Goal: Transaction & Acquisition: Purchase product/service

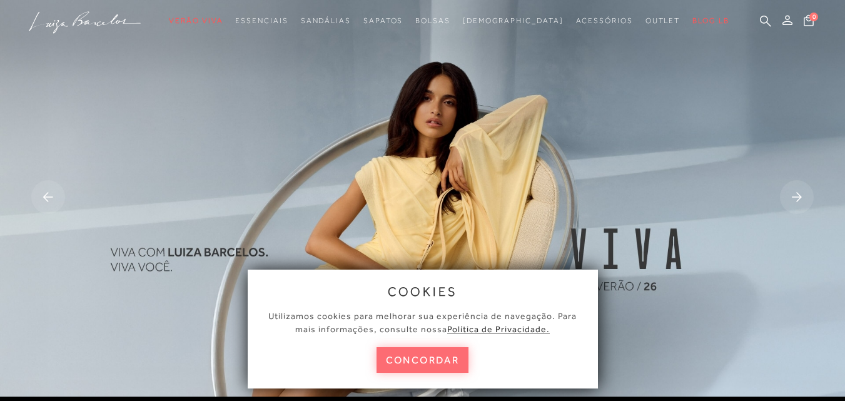
click at [419, 352] on button "concordar" at bounding box center [423, 360] width 93 height 26
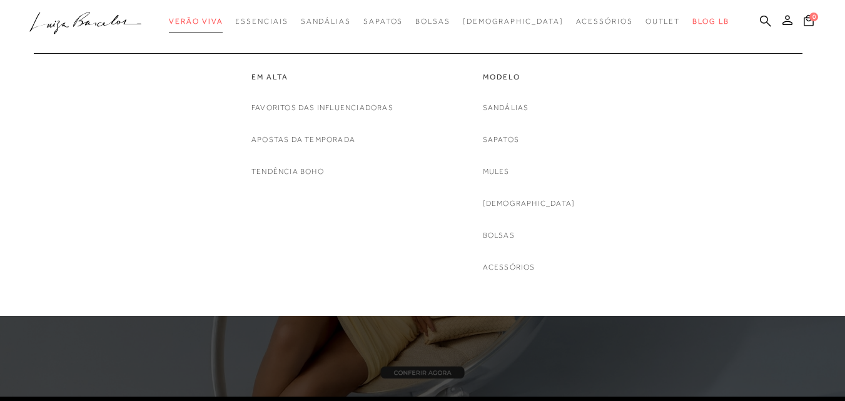
click at [223, 16] on link "Verão Viva" at bounding box center [196, 21] width 54 height 23
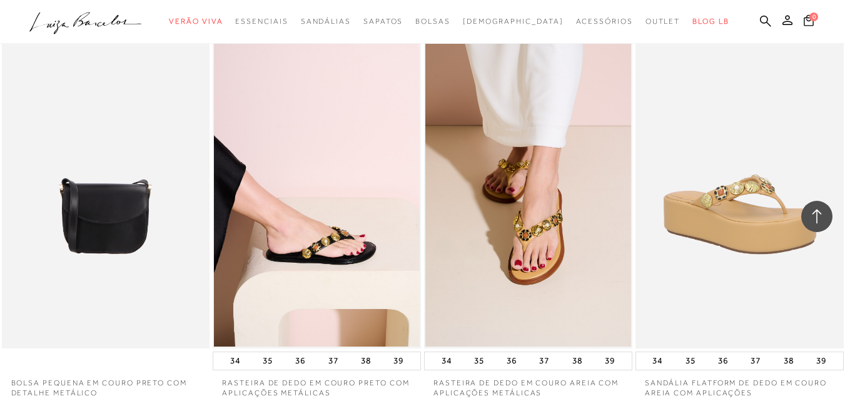
scroll to position [2060, 0]
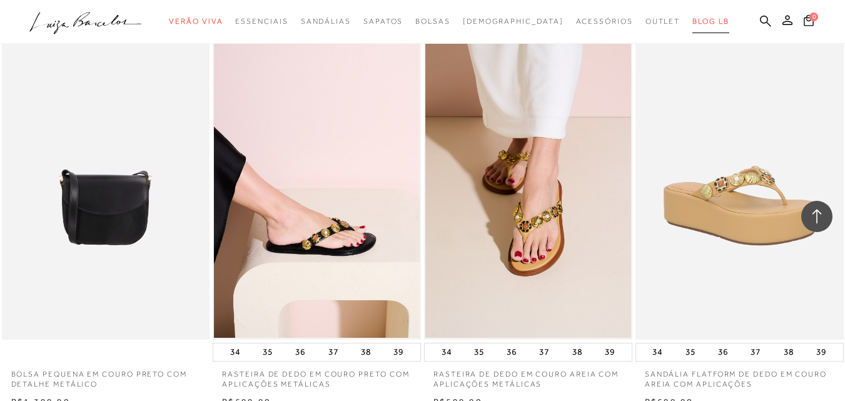
click at [693, 19] on span "BLOG LB" at bounding box center [711, 21] width 36 height 9
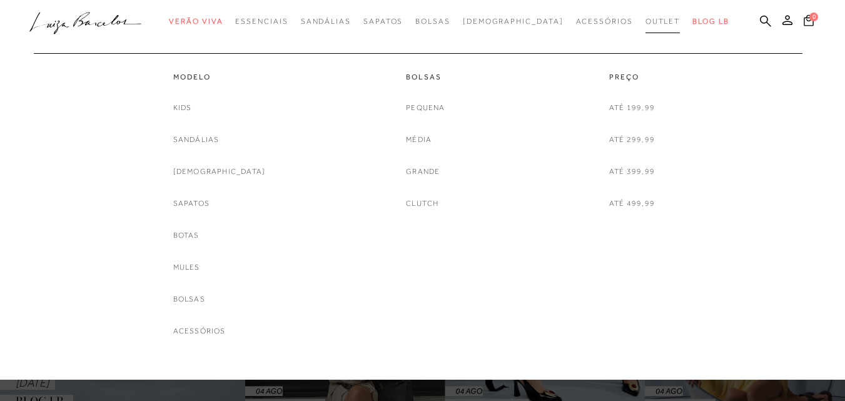
click at [646, 23] on span "Outlet" at bounding box center [663, 21] width 35 height 9
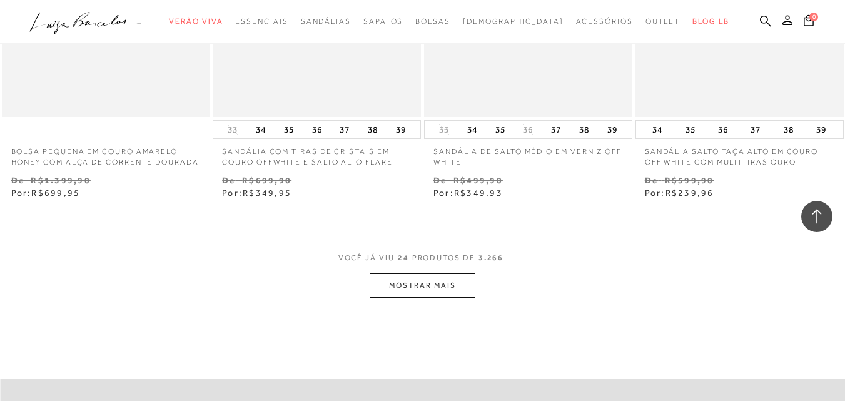
scroll to position [2352, 0]
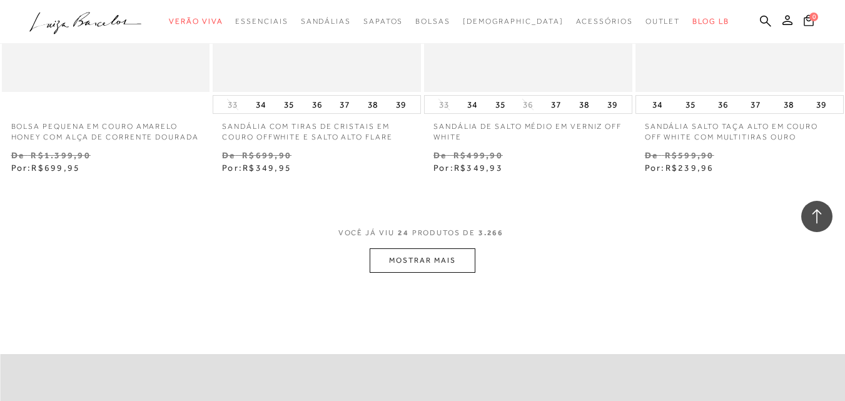
click at [431, 272] on button "MOSTRAR MAIS" at bounding box center [422, 260] width 105 height 24
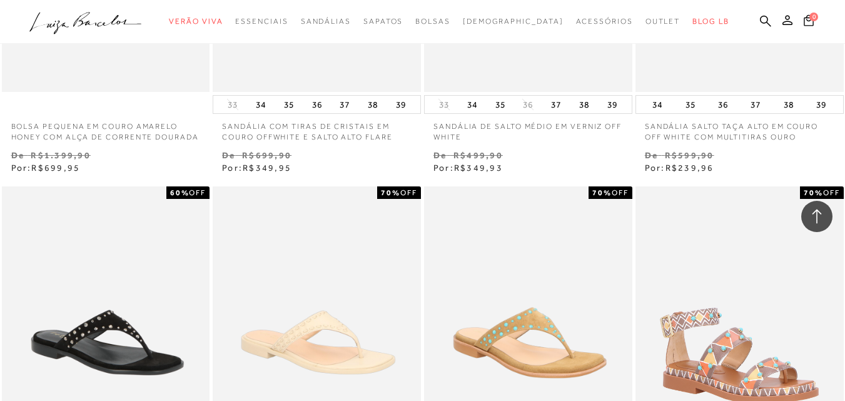
click at [431, 272] on img at bounding box center [528, 342] width 207 height 312
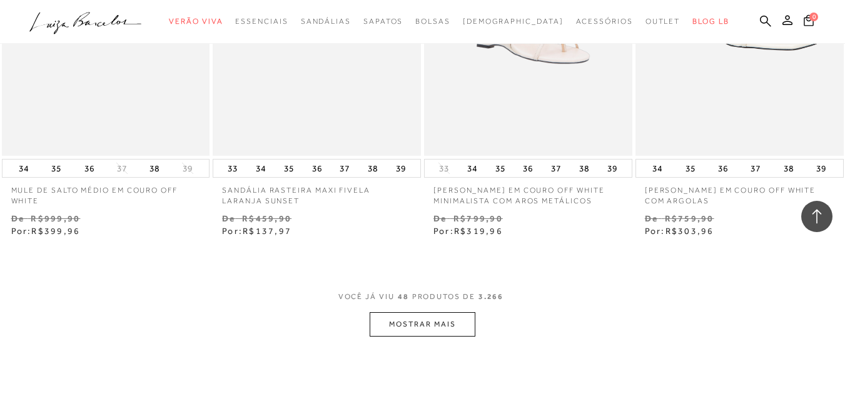
scroll to position [4754, 0]
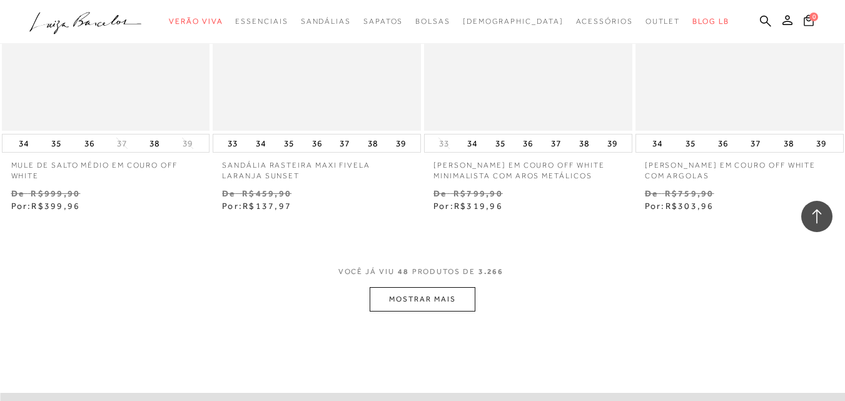
click at [443, 307] on button "MOSTRAR MAIS" at bounding box center [422, 299] width 105 height 24
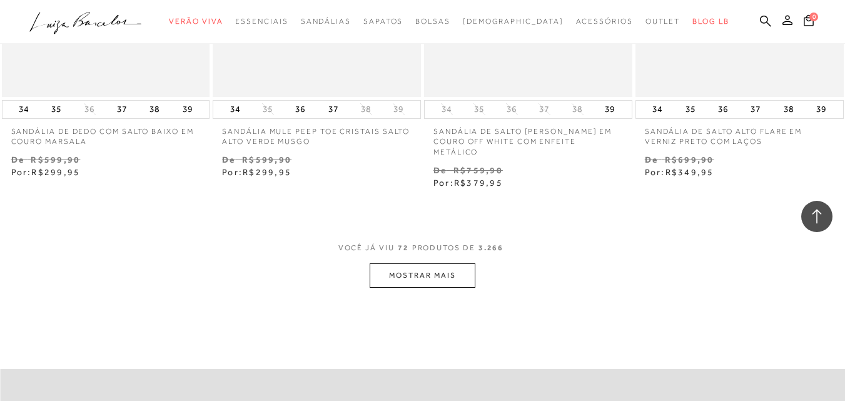
scroll to position [7298, 0]
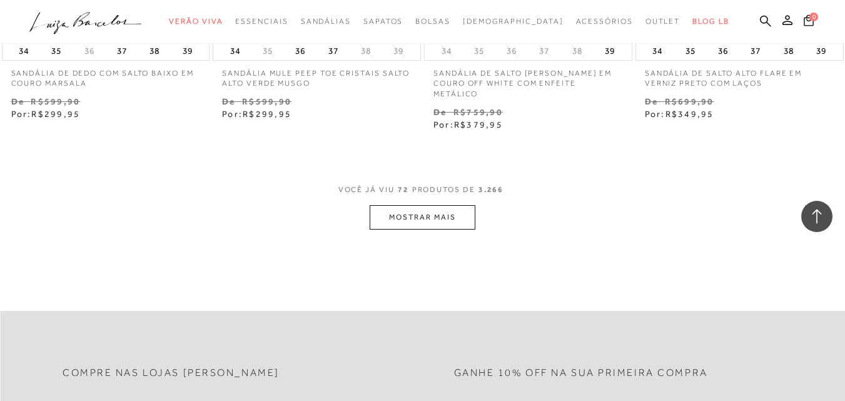
click at [428, 210] on button "MOSTRAR MAIS" at bounding box center [422, 217] width 105 height 24
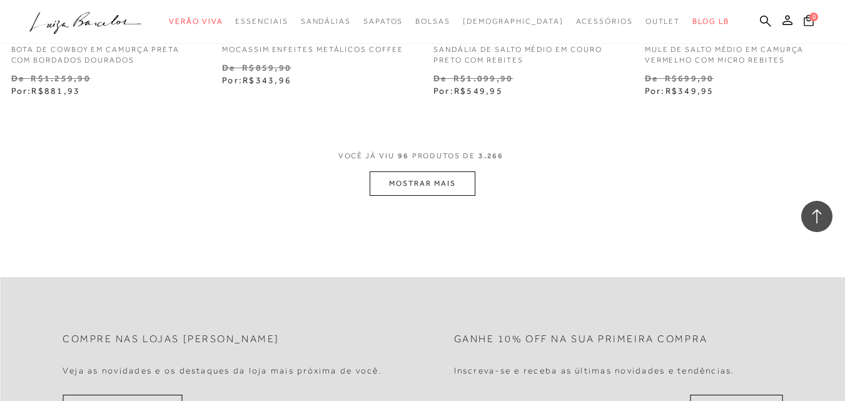
scroll to position [9816, 0]
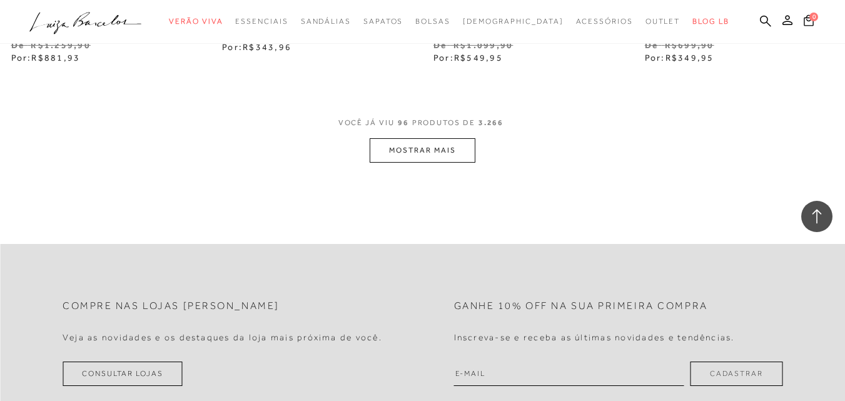
click at [449, 146] on button "MOSTRAR MAIS" at bounding box center [422, 150] width 105 height 24
